Goal: Task Accomplishment & Management: Manage account settings

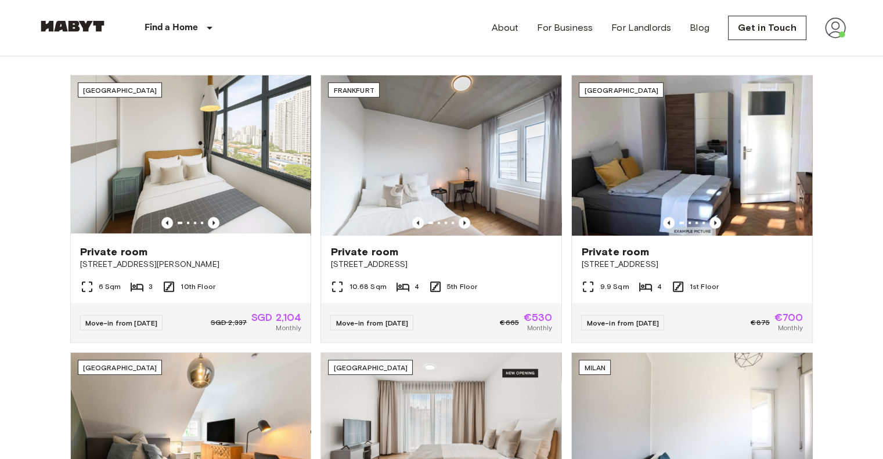
scroll to position [427, 0]
click at [781, 27] on link "Get in Touch" at bounding box center [767, 28] width 78 height 24
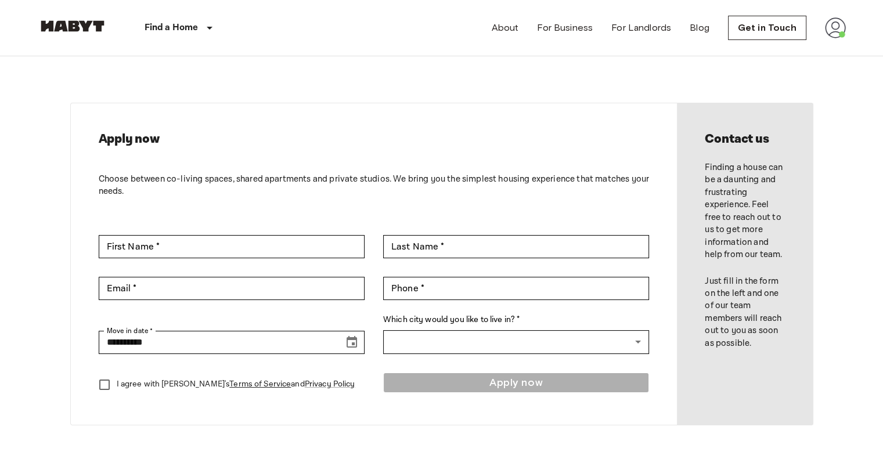
click at [838, 28] on img at bounding box center [835, 27] width 21 height 21
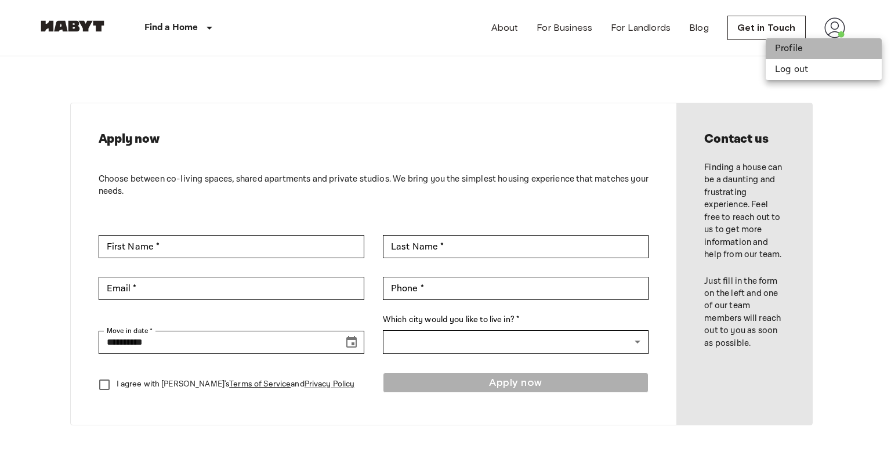
click at [794, 51] on li "Profile" at bounding box center [824, 48] width 116 height 21
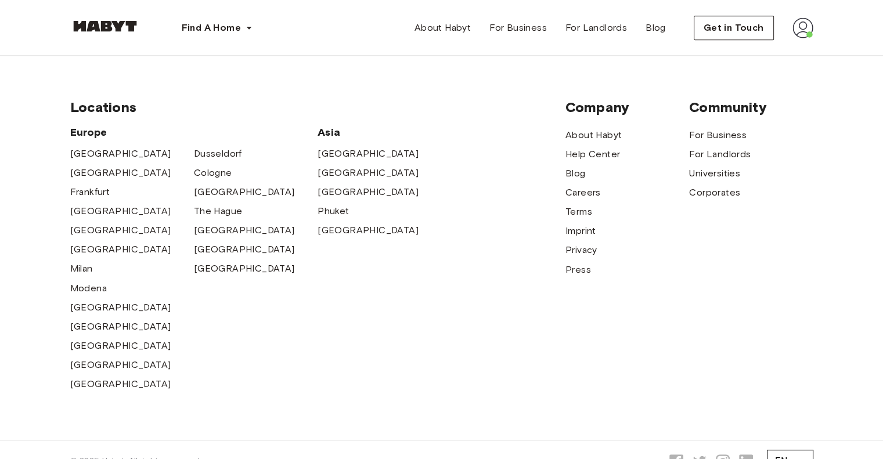
scroll to position [550, 0]
